Goal: Task Accomplishment & Management: Manage account settings

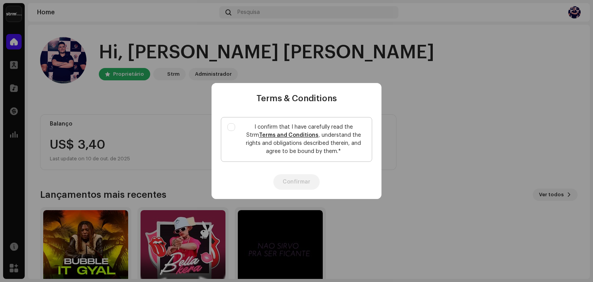
click at [261, 130] on p "I confirm that I have carefully read the Strm Terms and Conditions , understand…" at bounding box center [303, 139] width 124 height 32
click at [235, 130] on input "I confirm that I have carefully read the Strm Terms and Conditions , understand…" at bounding box center [231, 127] width 8 height 8
checkbox input "true"
click at [300, 186] on button "Confirmar" at bounding box center [296, 181] width 46 height 15
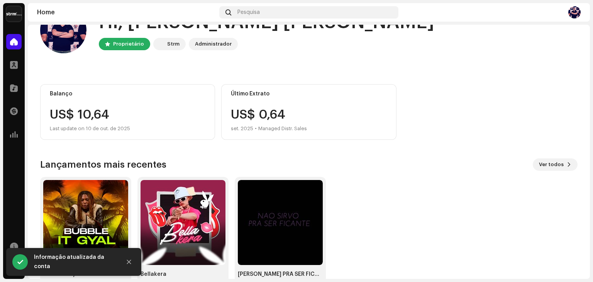
scroll to position [39, 0]
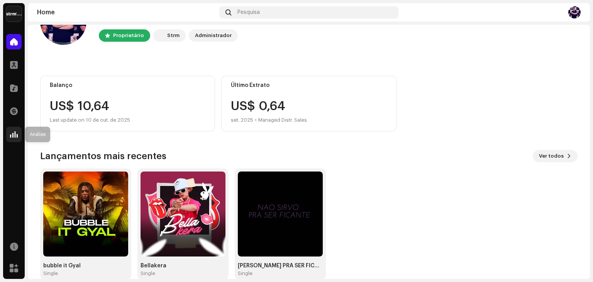
click at [10, 134] on span at bounding box center [14, 134] width 8 height 6
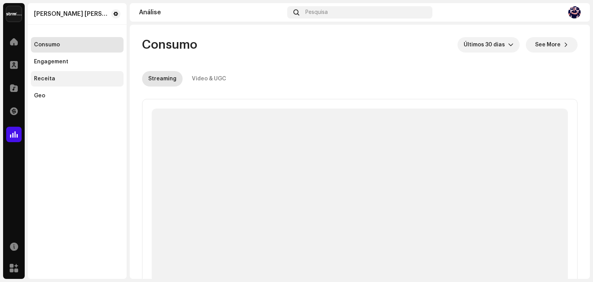
click at [51, 79] on div "Receita" at bounding box center [44, 79] width 21 height 6
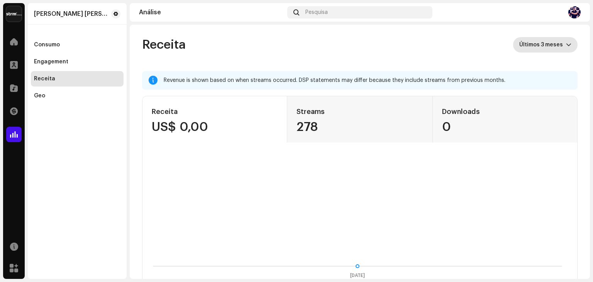
click at [552, 37] on span "Últimos 3 meses" at bounding box center [542, 44] width 47 height 15
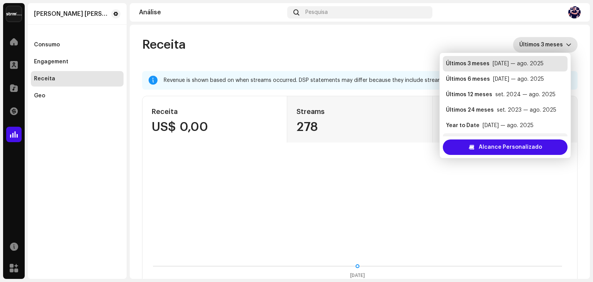
scroll to position [12, 0]
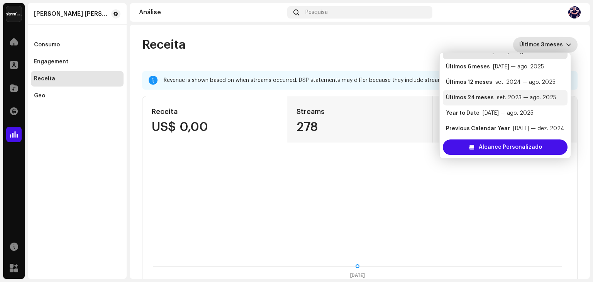
click at [492, 93] on li "Últimos 24 meses set. 2023 — ago. 2025" at bounding box center [505, 97] width 125 height 15
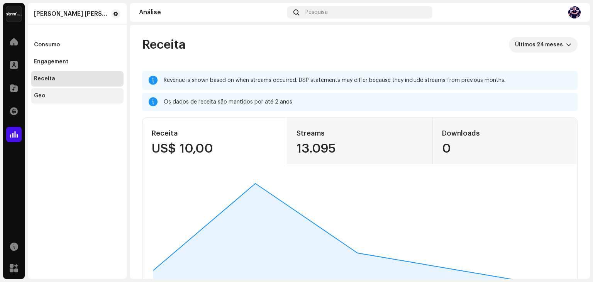
click at [42, 102] on div "Geo" at bounding box center [77, 95] width 93 height 15
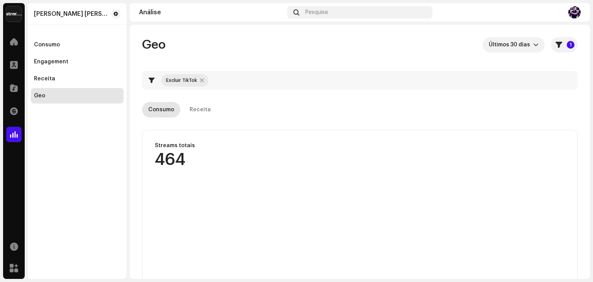
click at [201, 81] on div at bounding box center [202, 80] width 4 height 6
checkbox input "false"
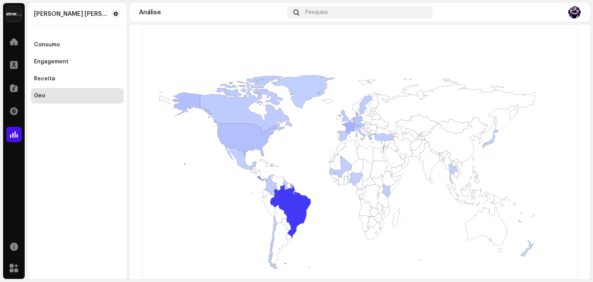
scroll to position [116, 0]
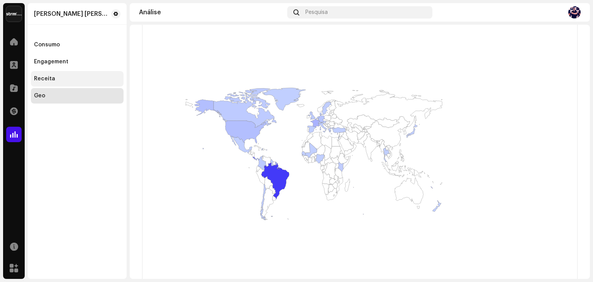
click at [57, 81] on div "Receita" at bounding box center [77, 79] width 86 height 6
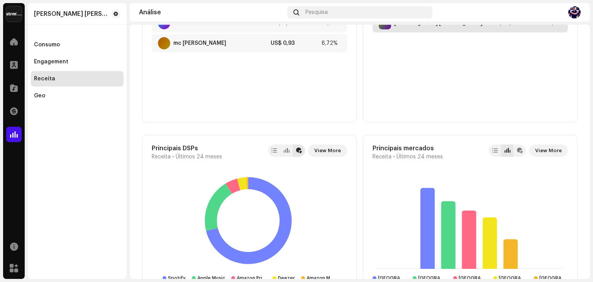
scroll to position [579, 0]
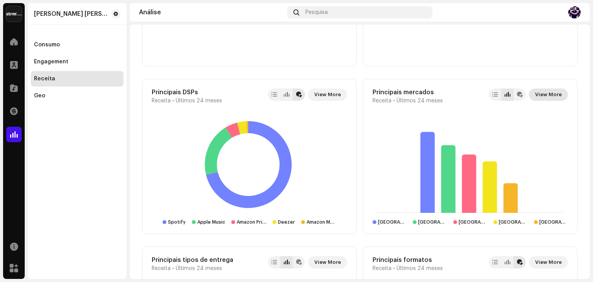
click at [547, 95] on span "View More" at bounding box center [548, 94] width 27 height 15
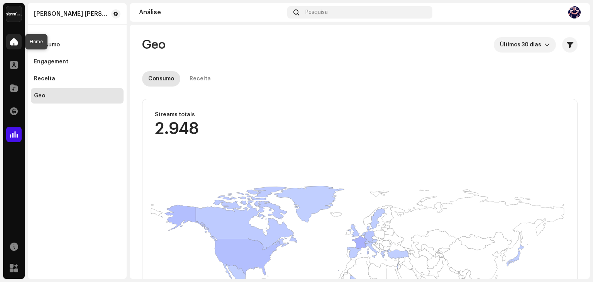
click at [16, 42] on span at bounding box center [14, 42] width 8 height 6
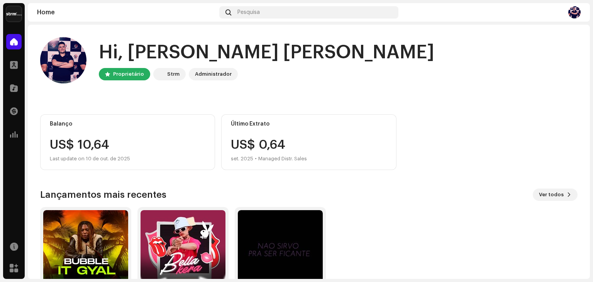
click at [171, 75] on div "Strm" at bounding box center [173, 73] width 12 height 9
click at [211, 71] on div "Administrador" at bounding box center [213, 73] width 37 height 9
click at [99, 75] on div "Proprietário" at bounding box center [124, 74] width 51 height 12
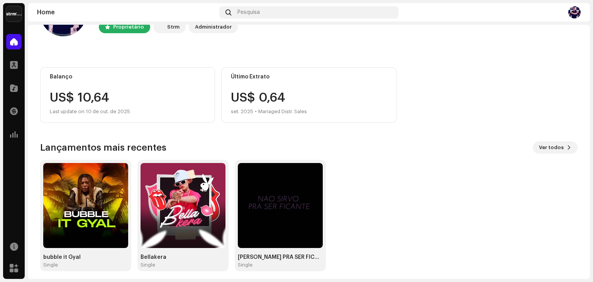
scroll to position [52, 0]
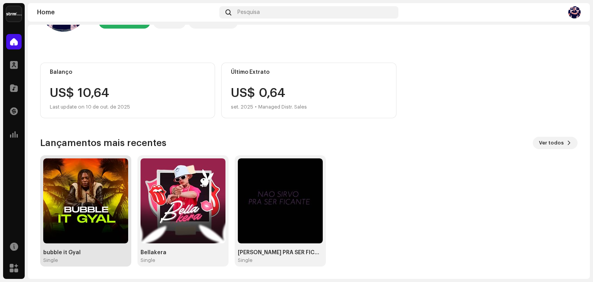
click at [62, 203] on img at bounding box center [85, 200] width 85 height 85
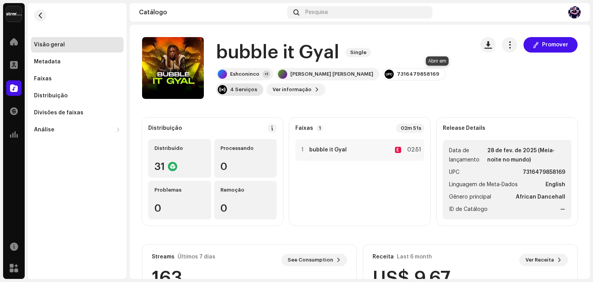
click at [263, 83] on div "4 Serviços" at bounding box center [239, 89] width 47 height 12
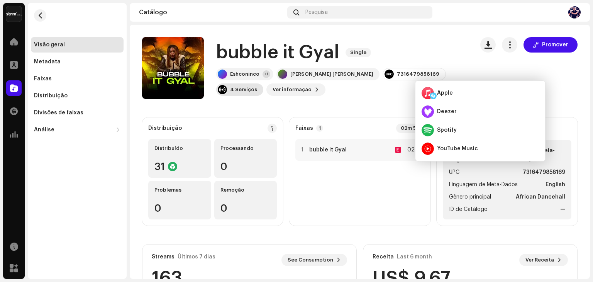
click at [263, 83] on div "4 Serviços" at bounding box center [239, 89] width 47 height 12
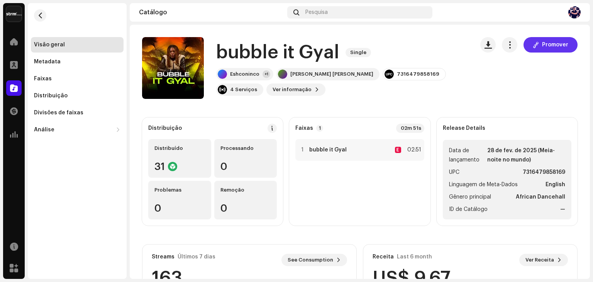
click at [536, 42] on button "Promover" at bounding box center [550, 44] width 54 height 15
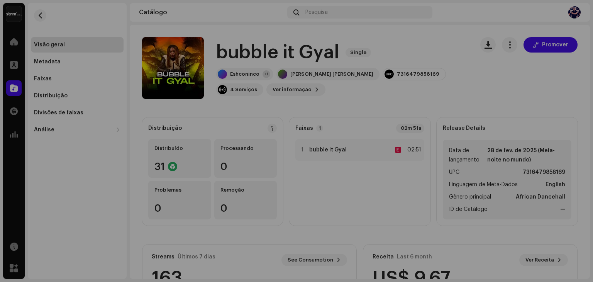
click at [34, 149] on div "Gerar Smart Link para esta versão Um Smart Link simplifica a distribuição de mú…" at bounding box center [296, 141] width 593 height 282
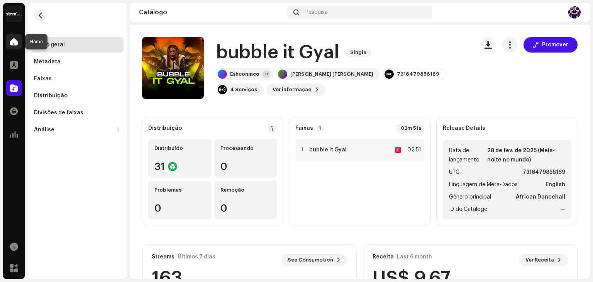
click at [12, 45] on span at bounding box center [14, 42] width 8 height 6
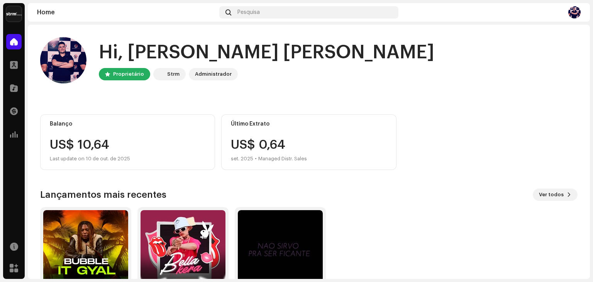
click at [225, 68] on div "Administrador" at bounding box center [213, 74] width 49 height 12
click at [220, 76] on div "Administrador" at bounding box center [213, 73] width 37 height 9
click at [12, 110] on span at bounding box center [14, 111] width 8 height 6
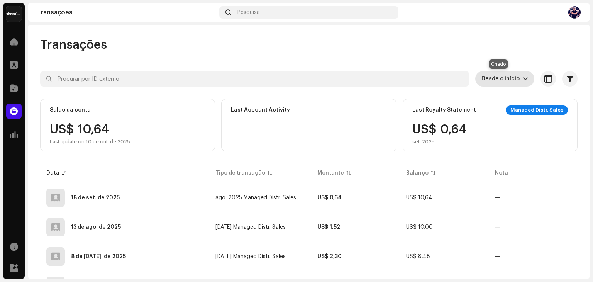
click at [512, 75] on span "Desde o início" at bounding box center [501, 78] width 41 height 15
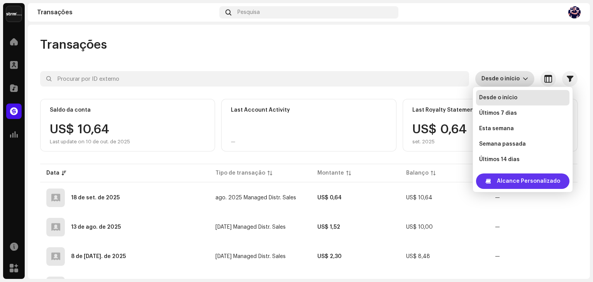
scroll to position [12, 0]
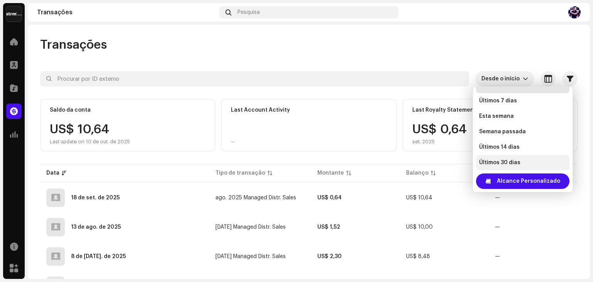
click at [523, 168] on li "Últimos 30 dias" at bounding box center [522, 162] width 93 height 15
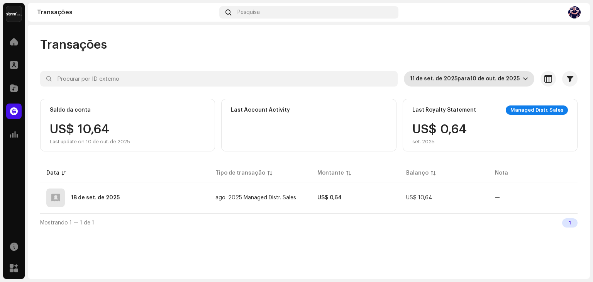
click at [5, 135] on div "Análise" at bounding box center [14, 135] width 22 height 22
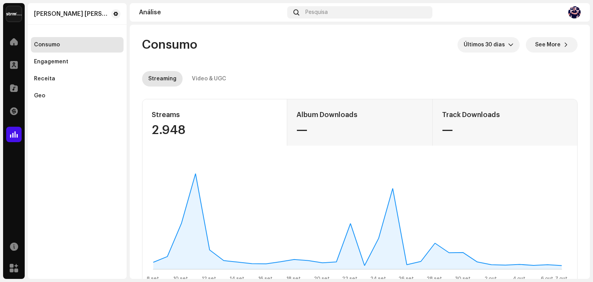
click at [20, 122] on div "Home Perfil Catálogo Transações Análise" at bounding box center [14, 88] width 22 height 114
click at [18, 119] on div "Transações" at bounding box center [14, 111] width 22 height 22
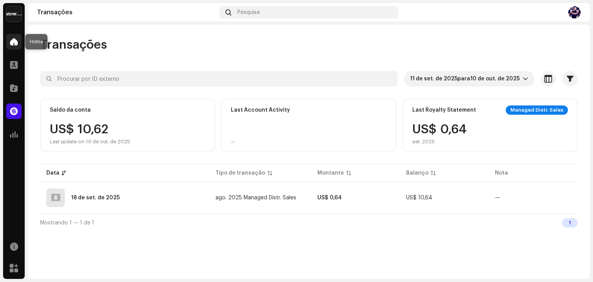
click at [16, 42] on span at bounding box center [14, 42] width 8 height 6
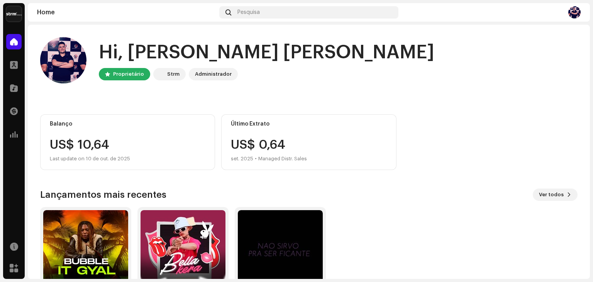
click at [72, 69] on img at bounding box center [63, 60] width 46 height 46
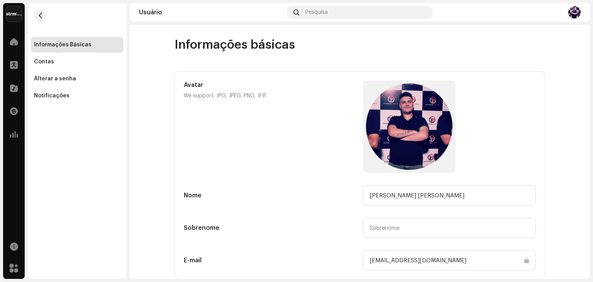
drag, startPoint x: 73, startPoint y: 59, endPoint x: 77, endPoint y: 47, distance: 13.6
click at [77, 47] on div "Informações Básicas" at bounding box center [63, 45] width 58 height 6
click at [8, 41] on div at bounding box center [13, 41] width 15 height 15
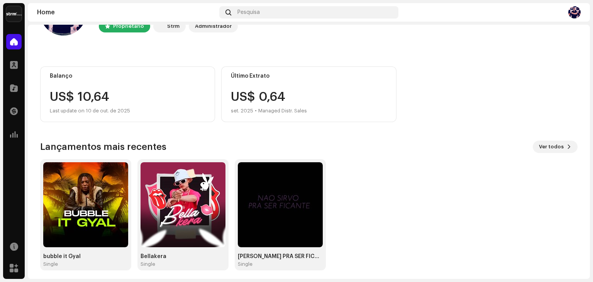
scroll to position [52, 0]
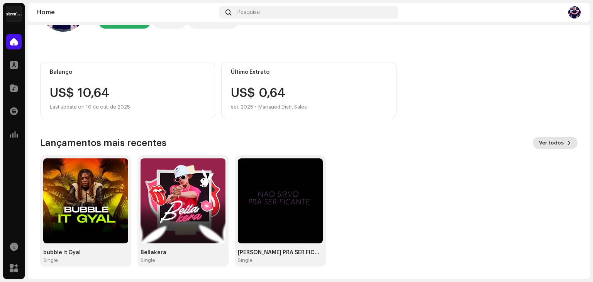
click at [559, 144] on button "Ver todos" at bounding box center [555, 143] width 45 height 12
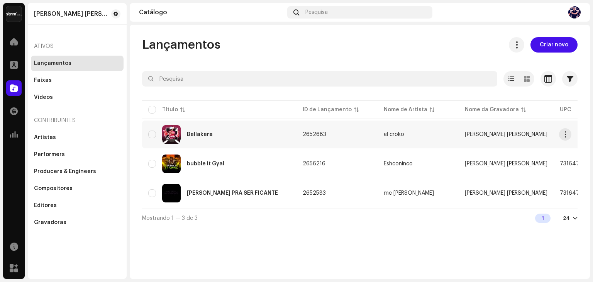
click at [564, 142] on td "—" at bounding box center [594, 134] width 81 height 28
click at [569, 135] on button "button" at bounding box center [565, 134] width 12 height 12
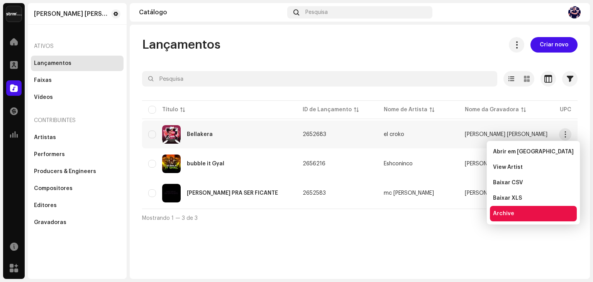
click at [515, 212] on div "Archive" at bounding box center [533, 213] width 81 height 6
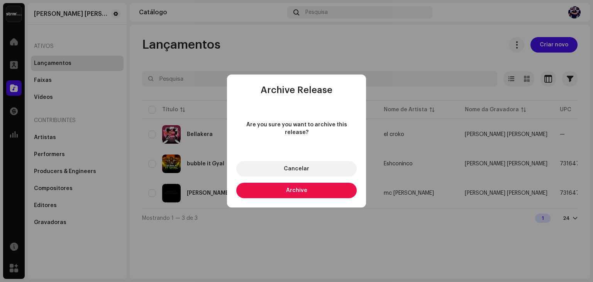
click at [290, 188] on span "Archive" at bounding box center [296, 190] width 21 height 5
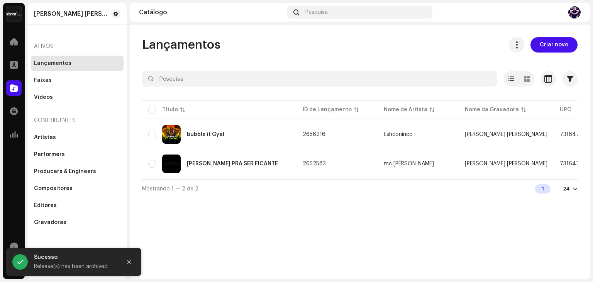
click at [68, 67] on div "Lançamentos" at bounding box center [77, 63] width 93 height 15
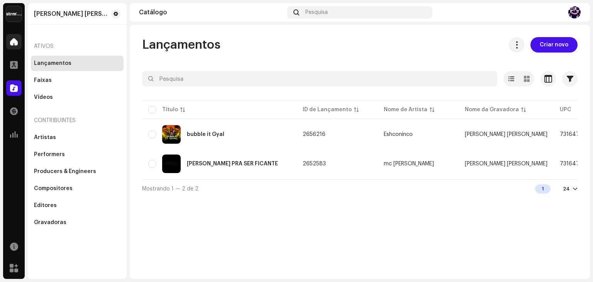
click at [8, 49] on div "Home" at bounding box center [14, 42] width 22 height 22
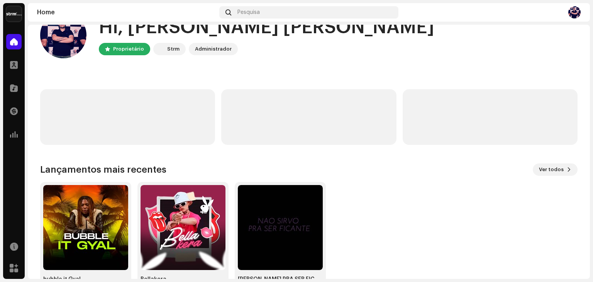
scroll to position [52, 0]
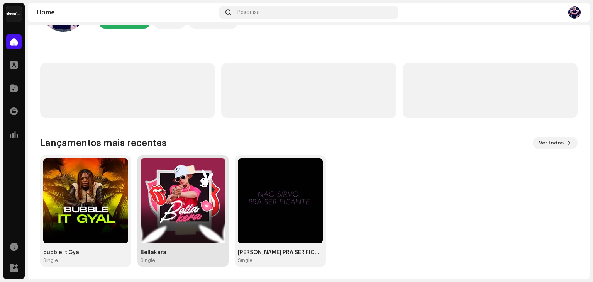
click at [195, 166] on img at bounding box center [183, 200] width 85 height 85
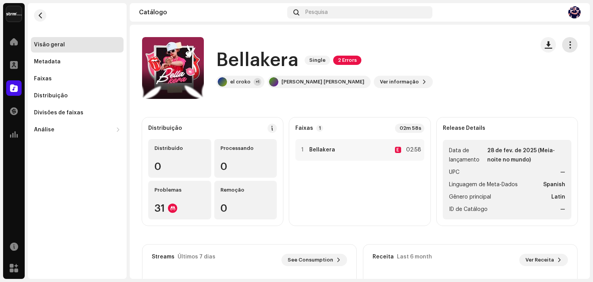
click at [566, 42] on span "button" at bounding box center [569, 45] width 7 height 6
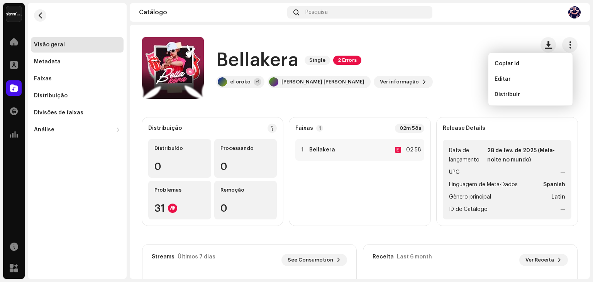
click at [411, 63] on div "Bellakera Single 2 Errors el croko +1 Marcel Oliveira Martins Ver informação" at bounding box center [335, 68] width 386 height 62
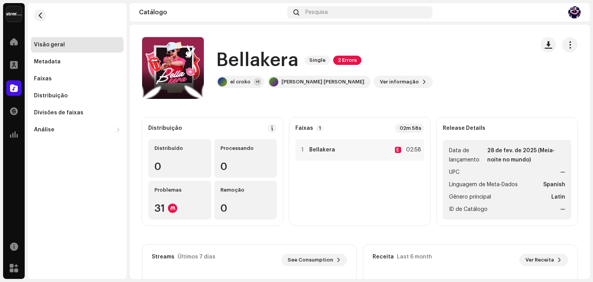
click at [339, 62] on span "2 Errors" at bounding box center [347, 60] width 28 height 9
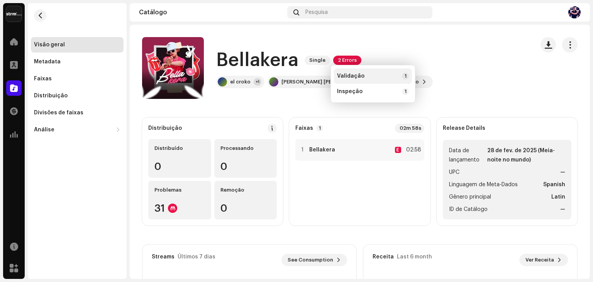
click at [345, 76] on span "Validação" at bounding box center [350, 76] width 27 height 6
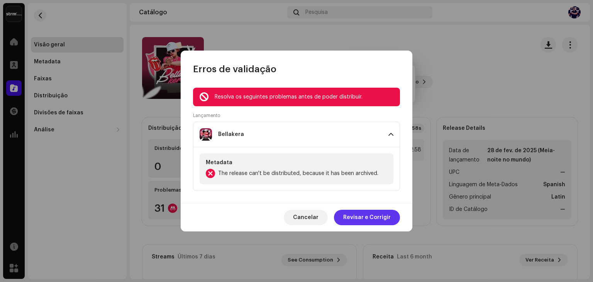
click at [363, 220] on span "Revisar e Corrigir" at bounding box center [366, 217] width 47 height 15
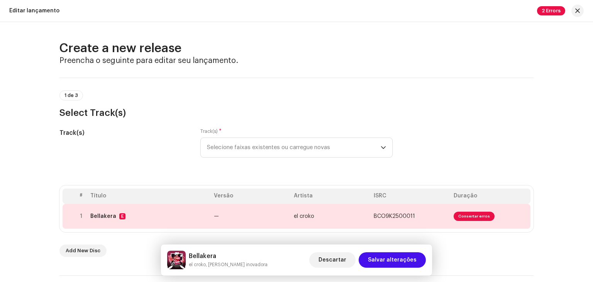
click at [273, 163] on div "Track(s) * Selecione faixas existentes ou carregue novas" at bounding box center [296, 147] width 192 height 39
click at [272, 153] on span "Selecione faixas existentes ou carregue novas" at bounding box center [294, 147] width 174 height 19
